Goal: Navigation & Orientation: Understand site structure

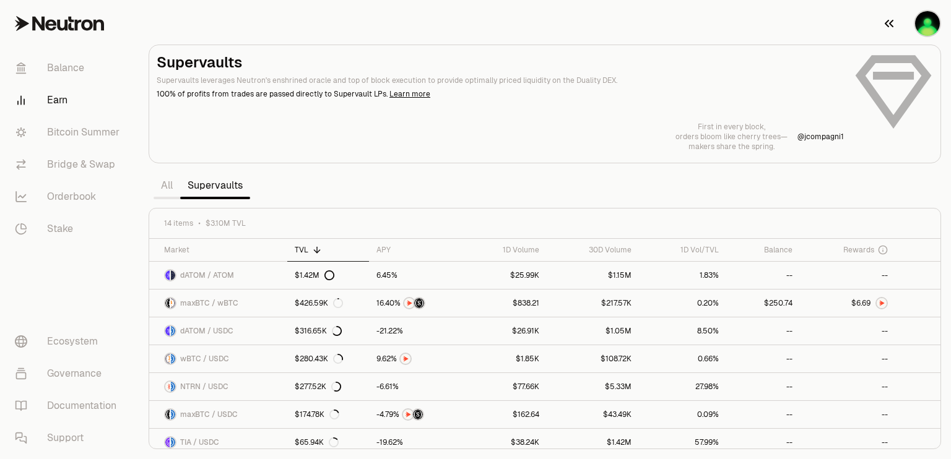
click at [891, 22] on icon "button" at bounding box center [889, 23] width 9 height 7
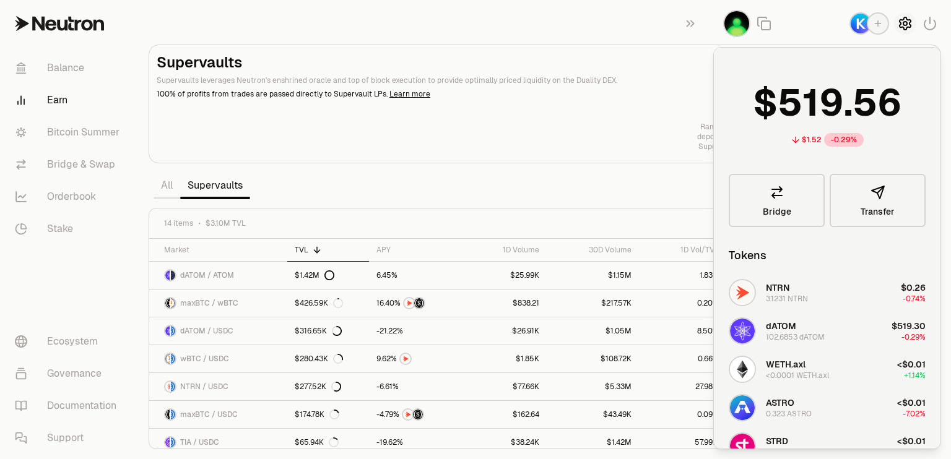
click at [904, 25] on icon "button" at bounding box center [905, 23] width 5 height 5
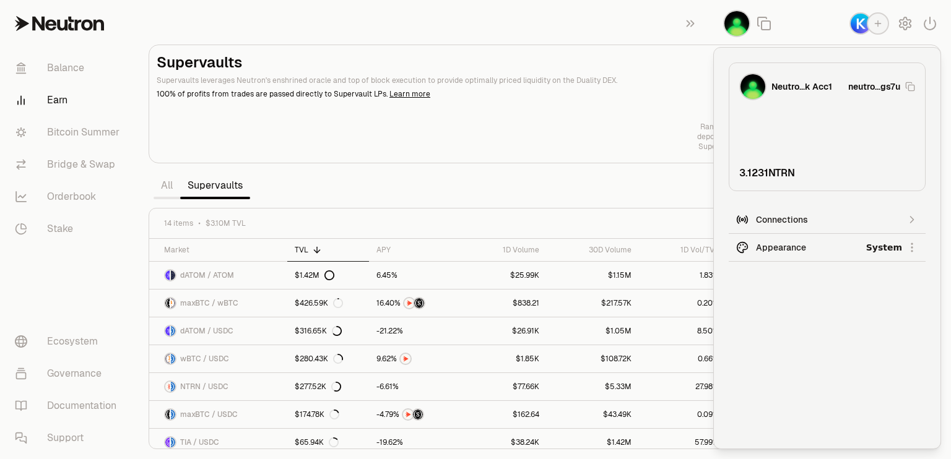
click at [877, 251] on html "Balance Earn Bitcoin Summer Bridge & Swap Orderbook Stake Ecosystem Governance …" at bounding box center [475, 229] width 951 height 459
click at [824, 305] on div "Dark" at bounding box center [866, 304] width 113 height 25
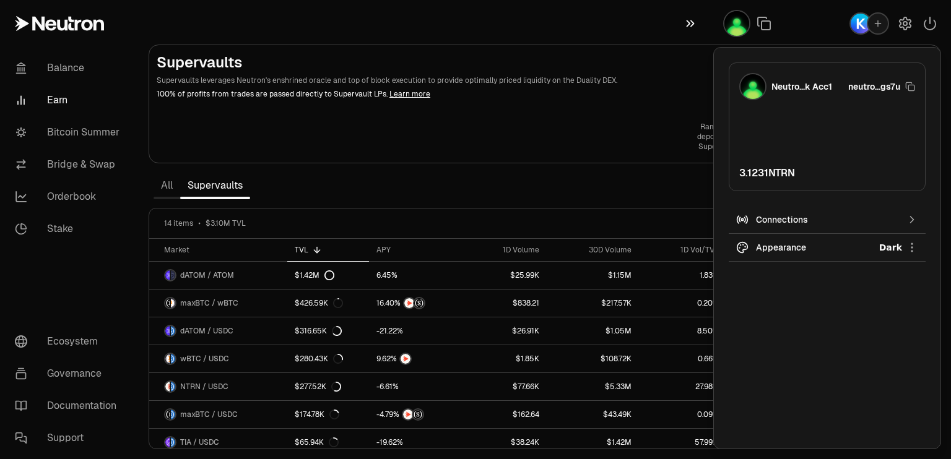
click at [692, 22] on icon "button" at bounding box center [691, 23] width 8 height 7
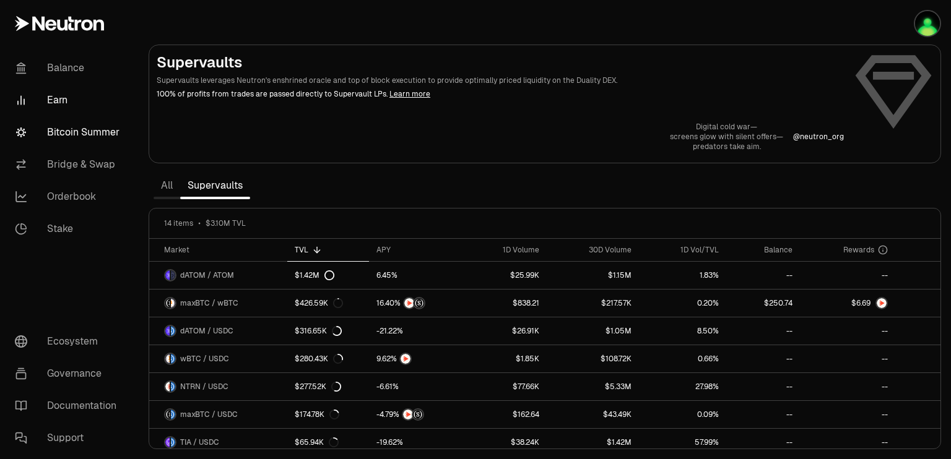
click at [89, 133] on link "Bitcoin Summer" at bounding box center [69, 132] width 129 height 32
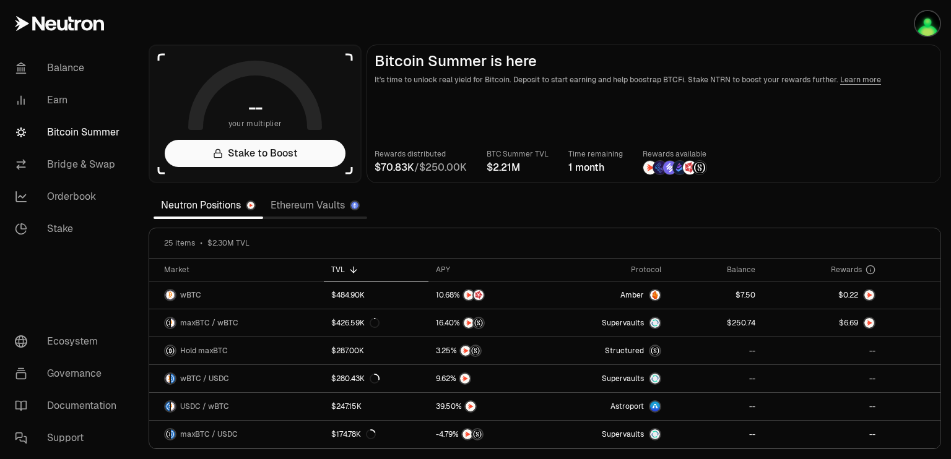
click at [939, 210] on section "-- your multiplier Stake to Boost Bitcoin Summer is here It's time to unlock re…" at bounding box center [545, 229] width 812 height 459
click at [938, 277] on div at bounding box center [938, 284] width 4 height 50
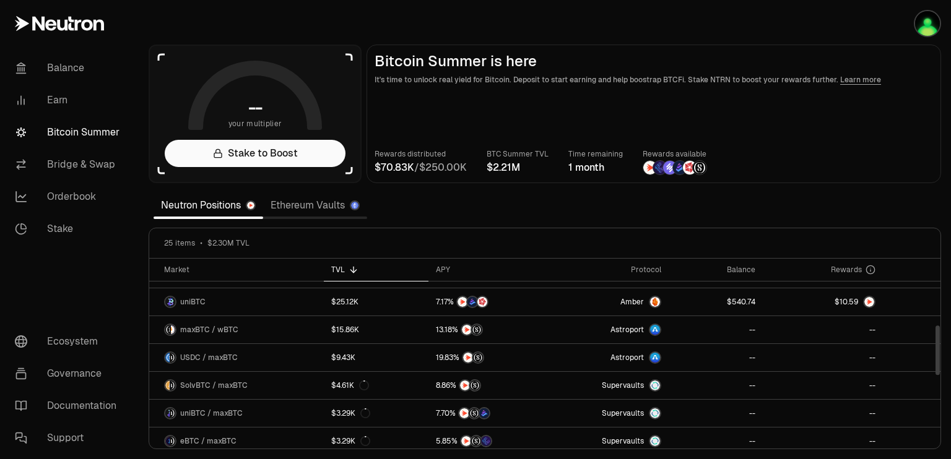
scroll to position [258, 0]
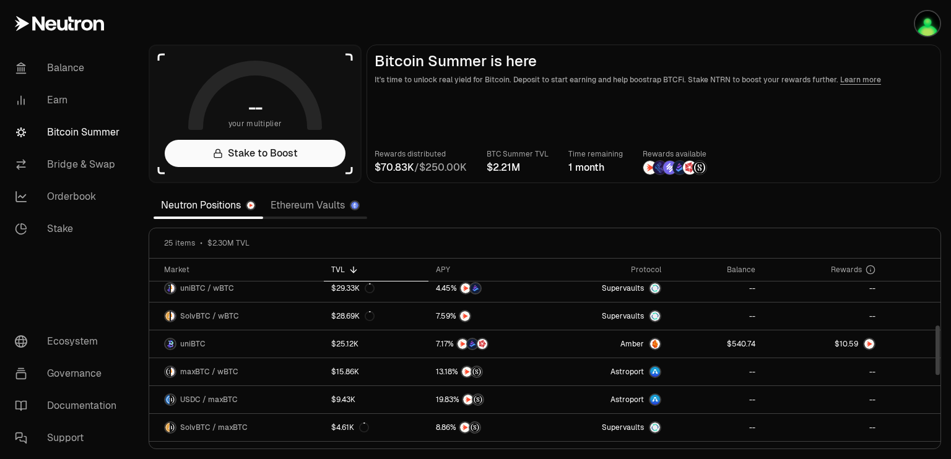
drag, startPoint x: 937, startPoint y: 292, endPoint x: 946, endPoint y: 359, distance: 67.4
click at [940, 359] on div at bounding box center [938, 351] width 4 height 50
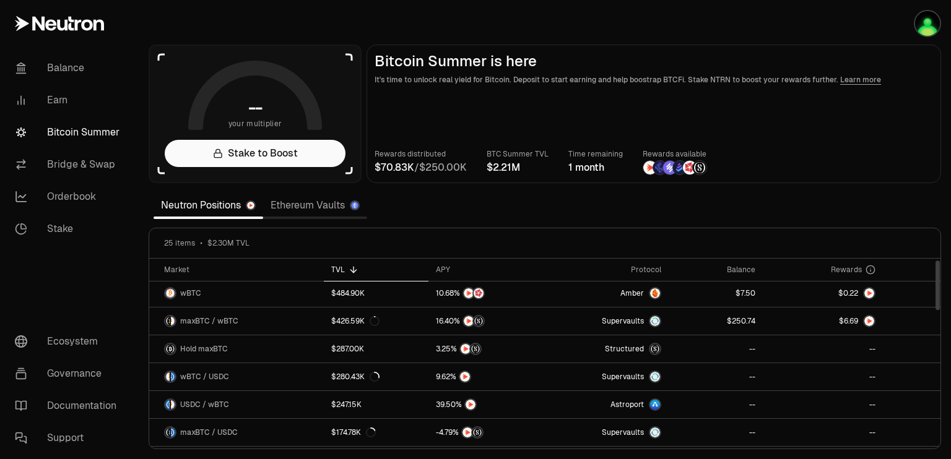
scroll to position [0, 0]
drag, startPoint x: 939, startPoint y: 359, endPoint x: 937, endPoint y: 284, distance: 74.3
click at [937, 284] on div at bounding box center [938, 284] width 4 height 50
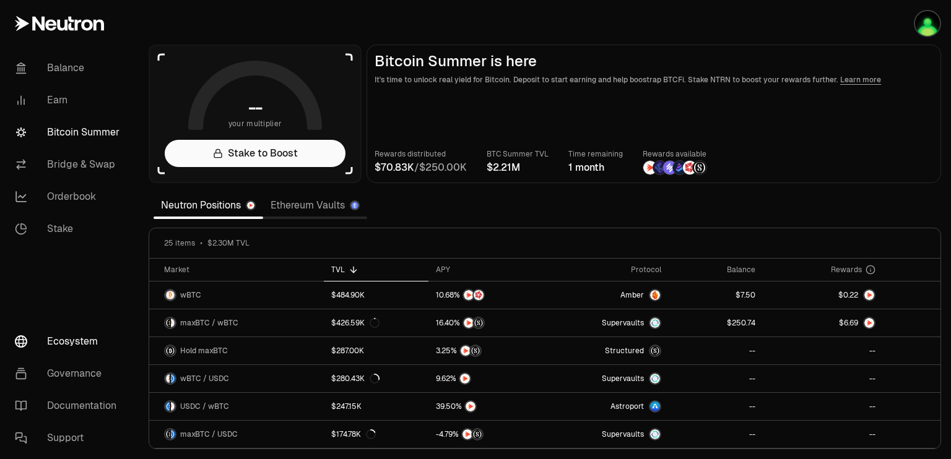
click at [63, 341] on link "Ecosystem" at bounding box center [69, 342] width 129 height 32
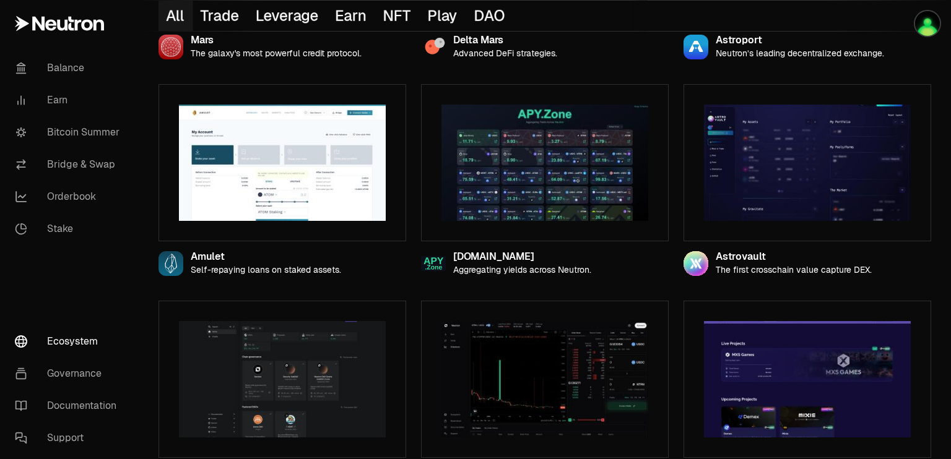
scroll to position [545, 0]
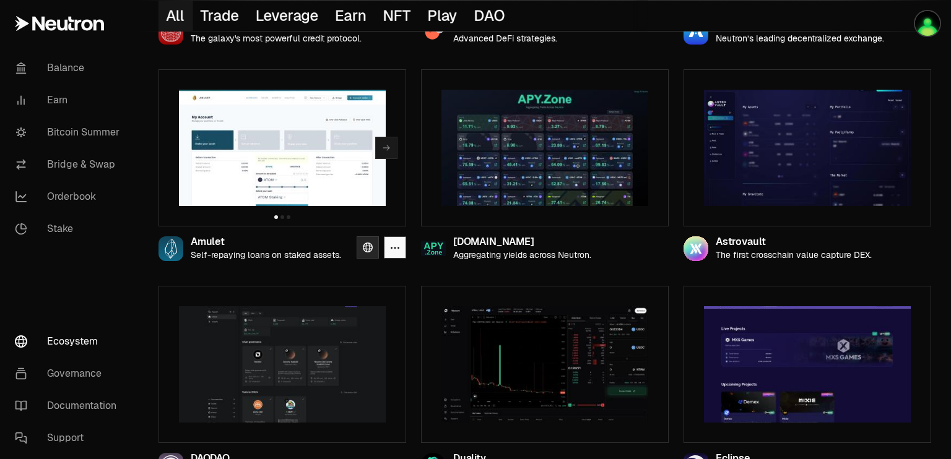
click at [365, 246] on icon at bounding box center [368, 248] width 10 height 10
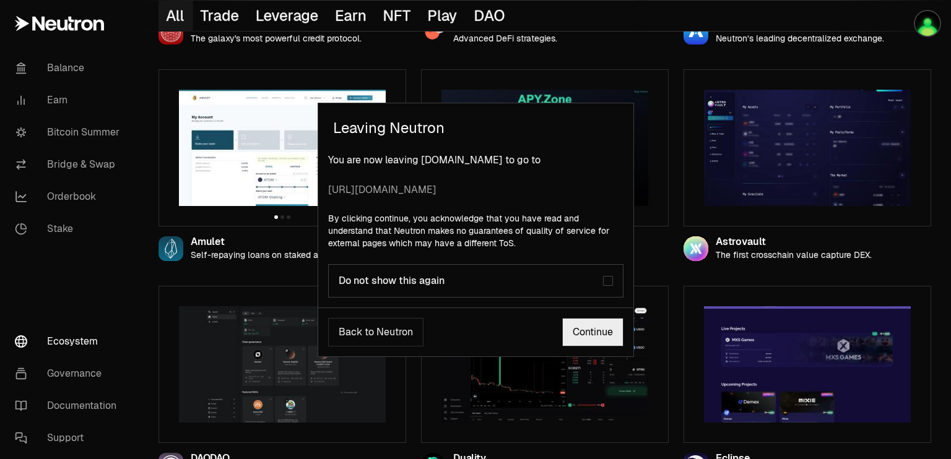
click at [611, 282] on div "button" at bounding box center [608, 281] width 6 height 6
click at [590, 334] on link "Continue" at bounding box center [592, 332] width 61 height 28
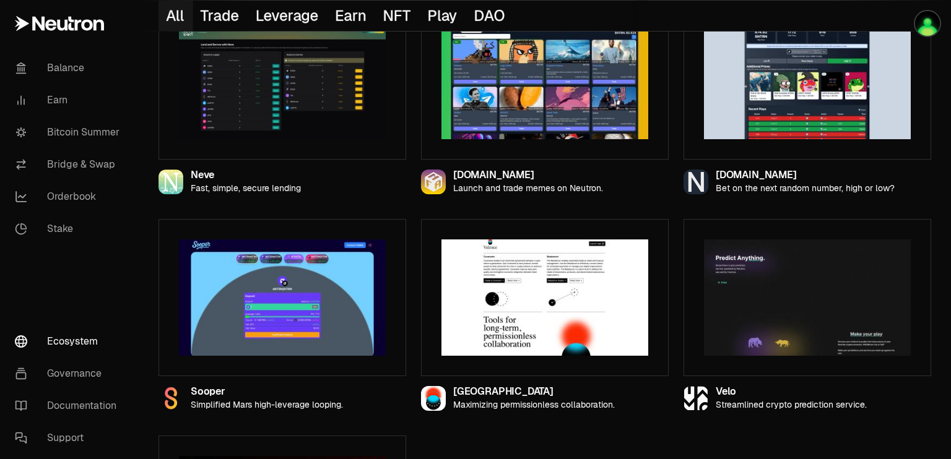
scroll to position [1263, 0]
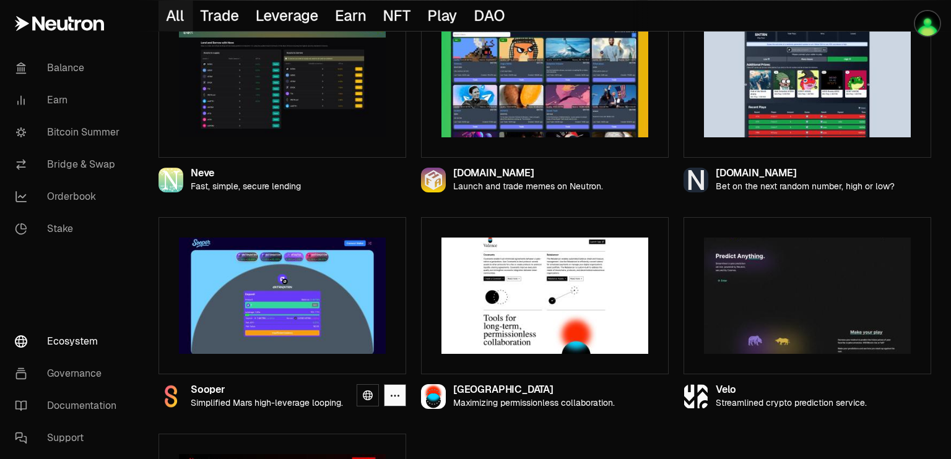
click at [259, 274] on img at bounding box center [282, 296] width 207 height 116
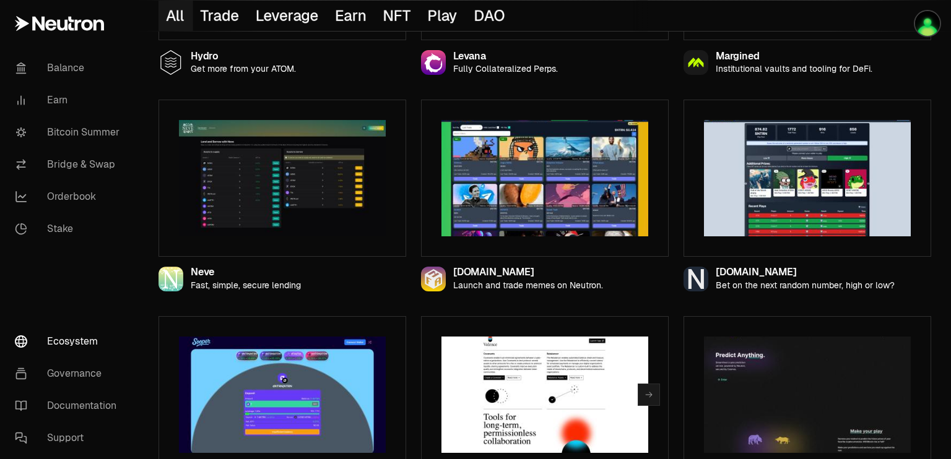
scroll to position [1141, 0]
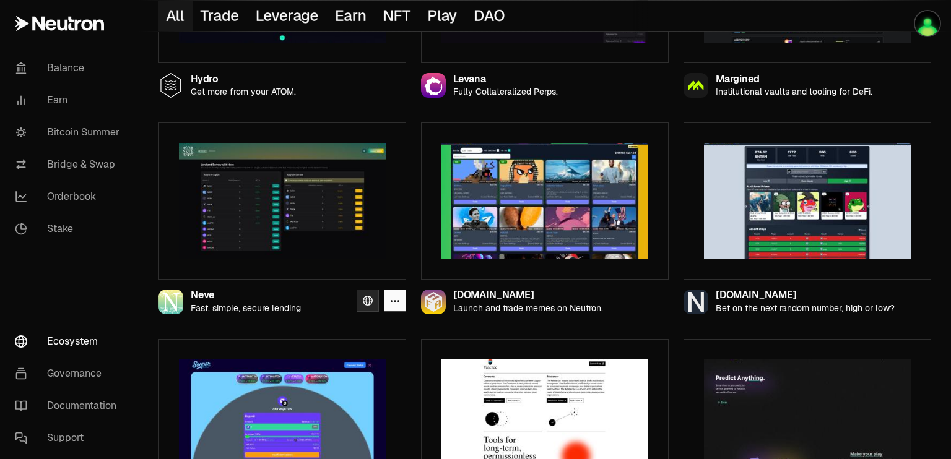
click at [366, 301] on icon at bounding box center [368, 301] width 10 height 10
click at [628, 82] on icon at bounding box center [630, 84] width 10 height 10
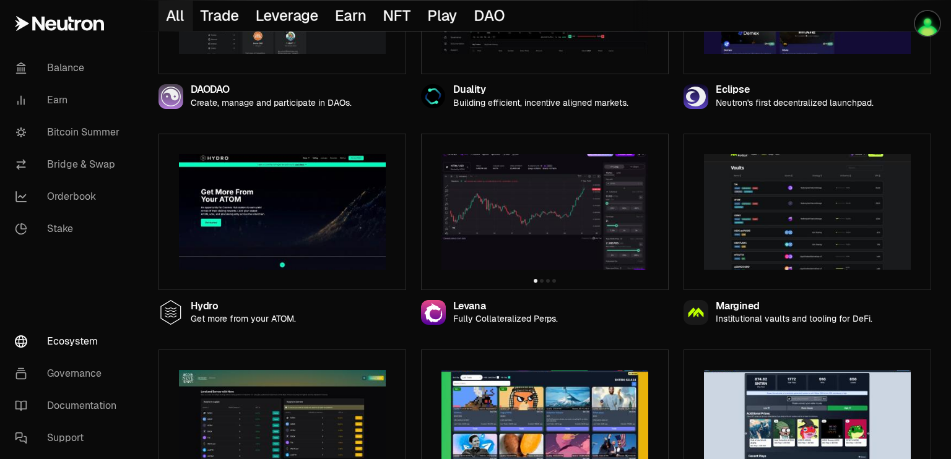
scroll to position [894, 0]
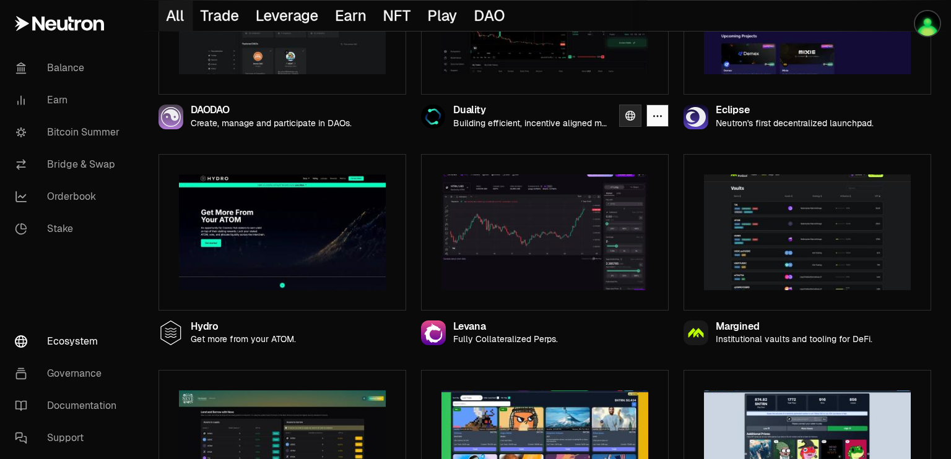
click at [630, 113] on icon at bounding box center [630, 116] width 10 height 10
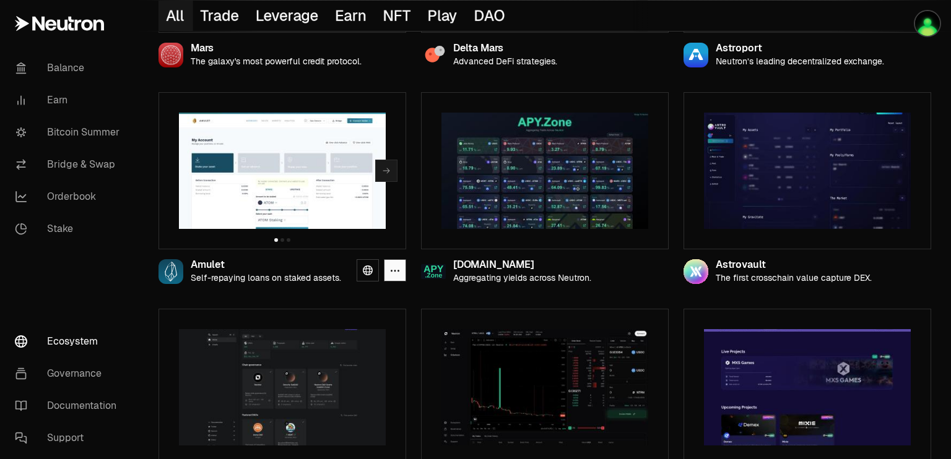
scroll to position [497, 0]
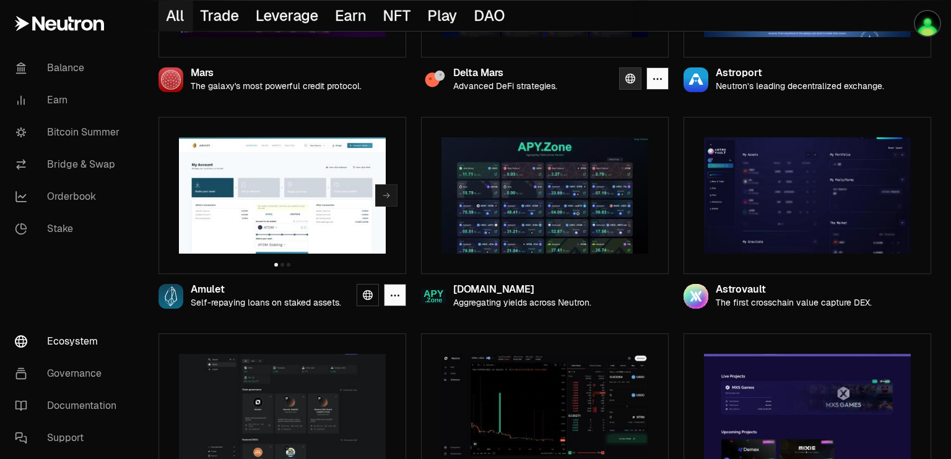
click at [628, 78] on icon at bounding box center [630, 79] width 10 height 10
click at [64, 65] on link "Balance" at bounding box center [69, 68] width 129 height 32
